Goal: Information Seeking & Learning: Understand process/instructions

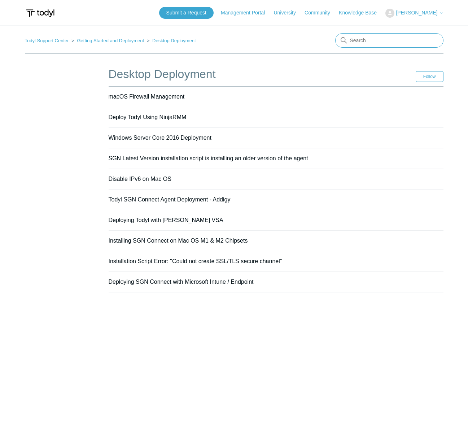
click at [394, 45] on input "Search" at bounding box center [389, 40] width 108 height 14
type input "intune"
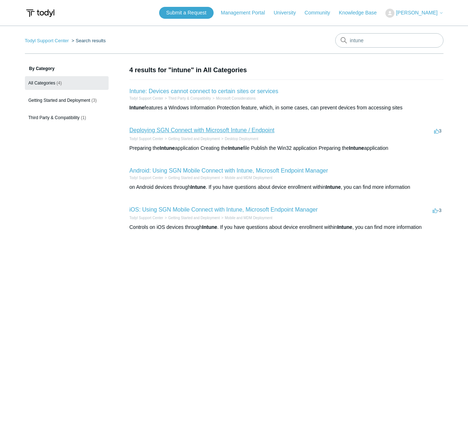
click at [163, 133] on link "Deploying SGN Connect with Microsoft Intune / Endpoint" at bounding box center [202, 130] width 145 height 6
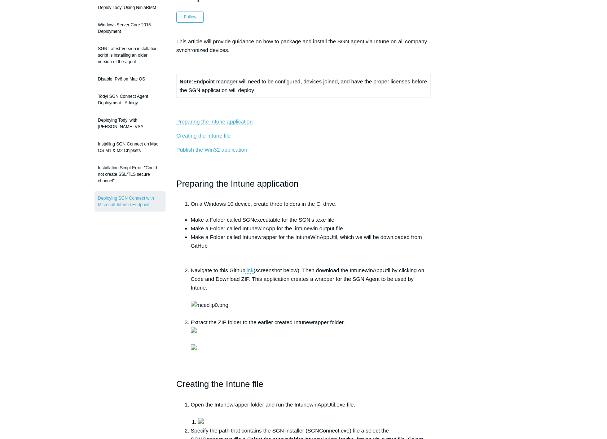
scroll to position [59, 0]
